Goal: Information Seeking & Learning: Learn about a topic

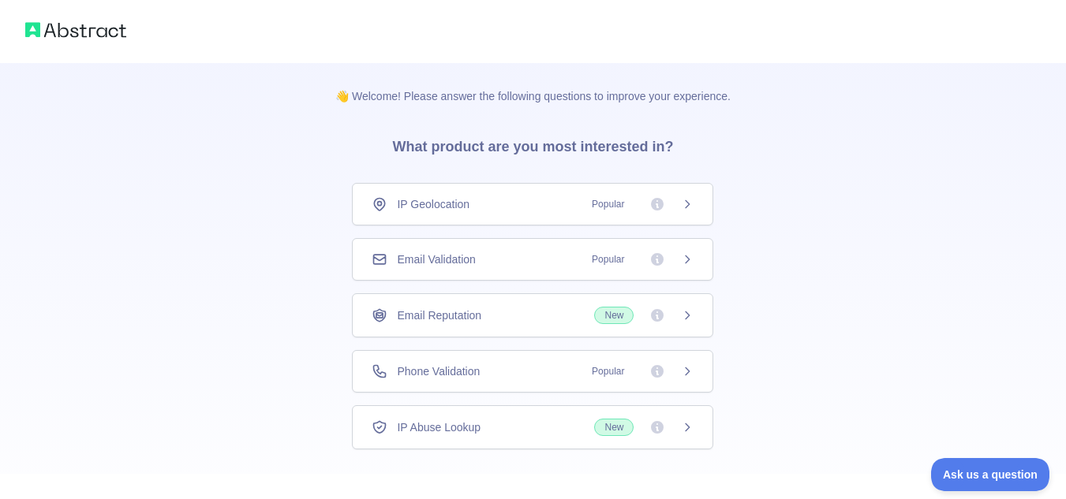
click at [697, 262] on div "Email Validation Popular" at bounding box center [532, 259] width 361 height 43
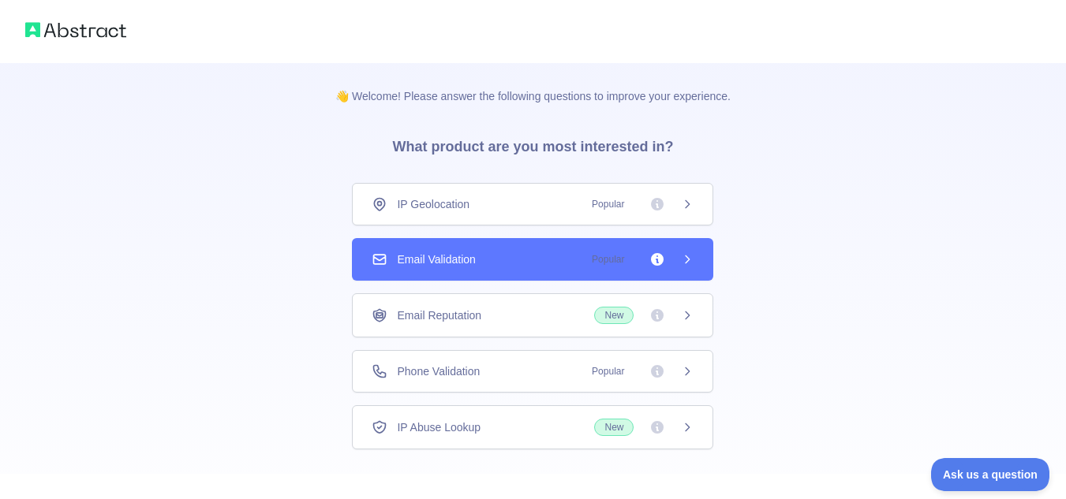
click at [689, 261] on icon at bounding box center [687, 259] width 13 height 13
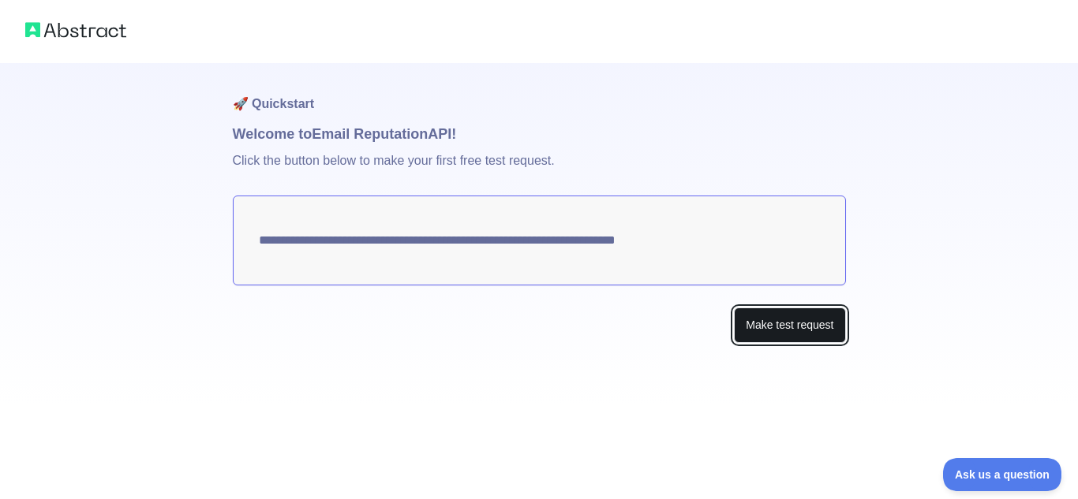
click at [768, 327] on button "Make test request" at bounding box center [789, 325] width 111 height 35
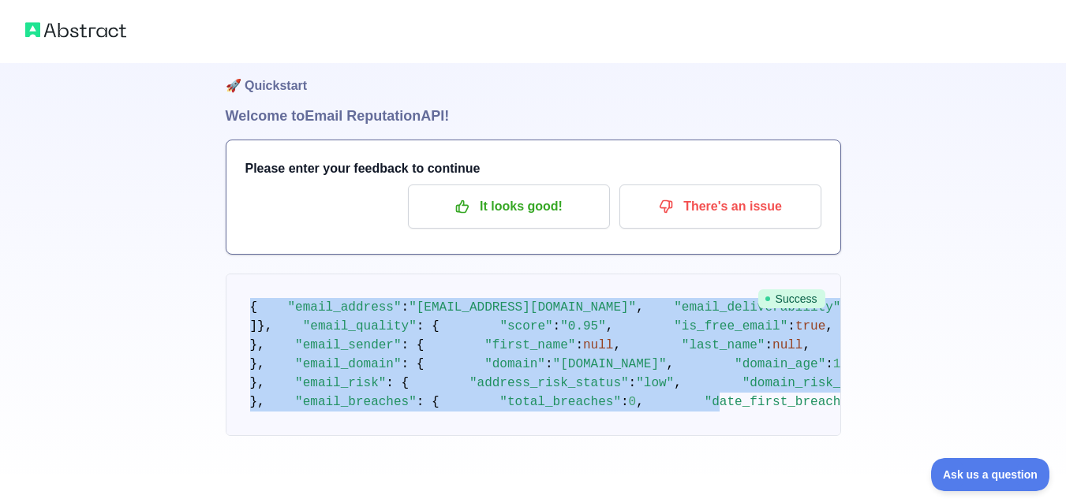
scroll to position [984, 0]
drag, startPoint x: 247, startPoint y: 209, endPoint x: 288, endPoint y: 403, distance: 198.3
click at [288, 403] on pre "{ "email_address" : "singularity91121@gmail.com" , "email_deliverability" : { "…" at bounding box center [533, 355] width 615 height 162
copy code "{ "email_address" : "singularity91121@gmail.com" , "email_deliverability" : { "…"
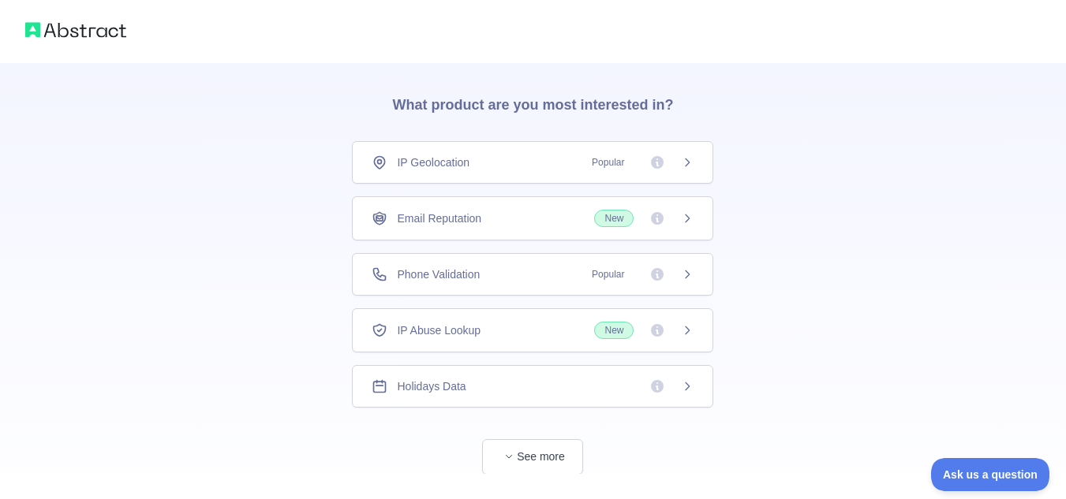
scroll to position [80, 0]
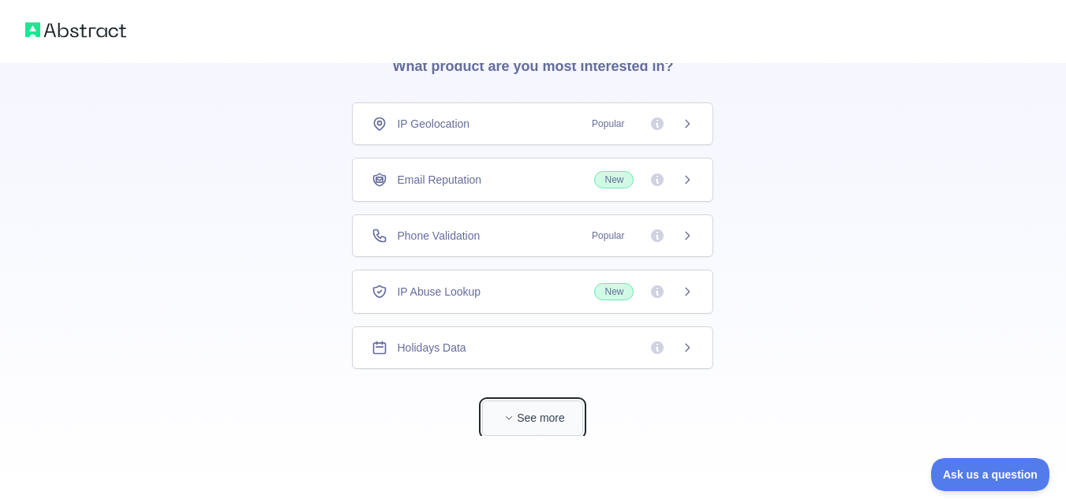
click at [558, 419] on button "See more" at bounding box center [532, 418] width 101 height 35
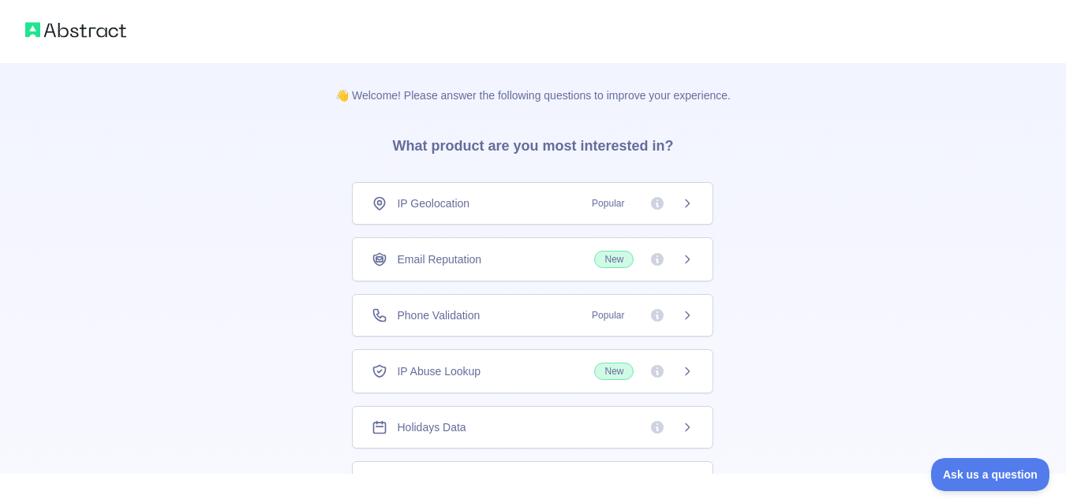
scroll to position [0, 0]
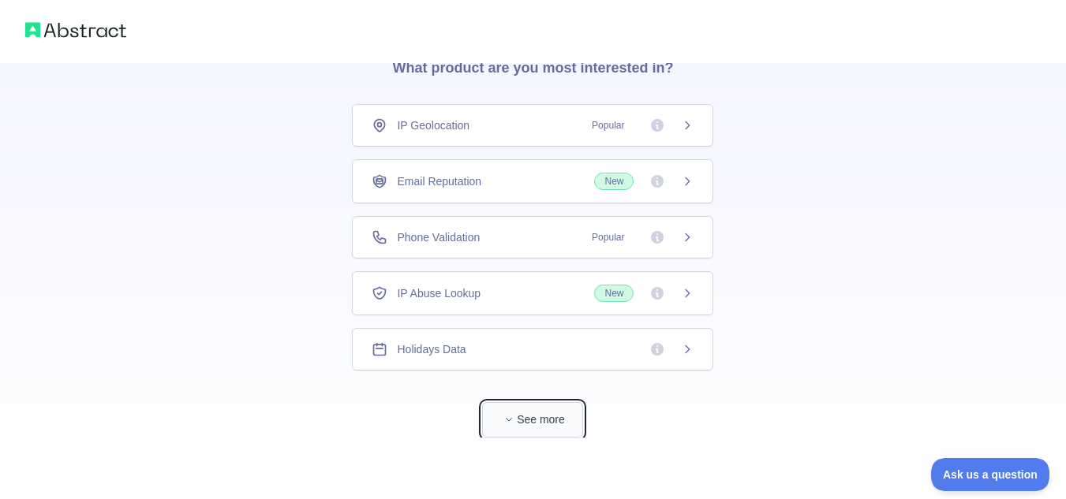
click at [539, 420] on button "See more" at bounding box center [532, 419] width 101 height 35
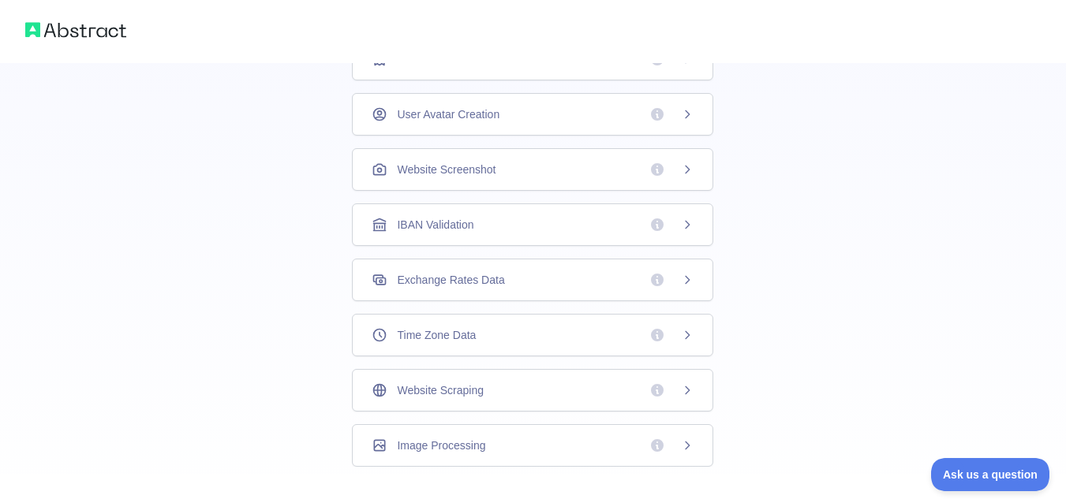
scroll to position [504, 0]
